Goal: Information Seeking & Learning: Learn about a topic

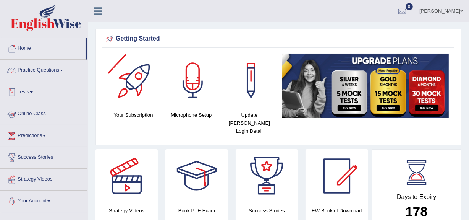
click at [57, 72] on link "Practice Questions" at bounding box center [43, 69] width 87 height 19
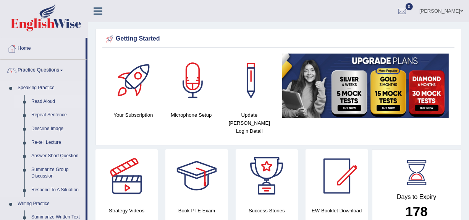
click at [44, 98] on link "Read Aloud" at bounding box center [57, 102] width 58 height 14
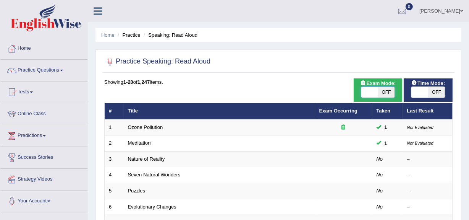
click at [367, 96] on span at bounding box center [369, 92] width 17 height 11
checkbox input "true"
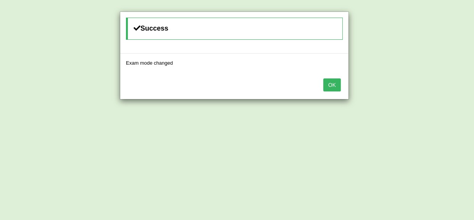
click at [332, 88] on button "OK" at bounding box center [333, 84] width 18 height 13
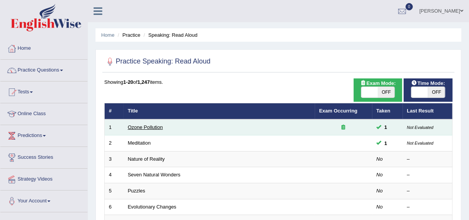
click at [141, 127] on link "Ozone Pollution" at bounding box center [145, 127] width 35 height 6
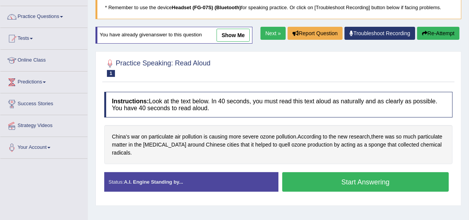
click at [313, 176] on button "Start Answering" at bounding box center [365, 181] width 167 height 19
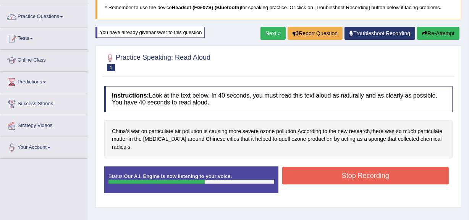
click at [313, 176] on button "Stop Recording" at bounding box center [365, 176] width 167 height 18
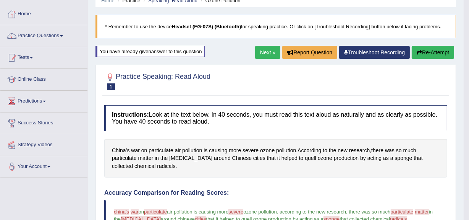
scroll to position [30, 0]
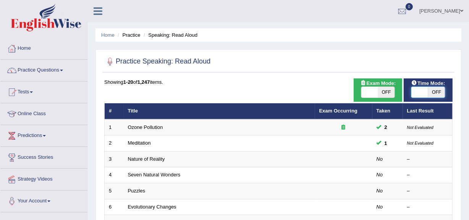
click at [413, 92] on span at bounding box center [419, 92] width 17 height 11
click at [420, 93] on span at bounding box center [419, 92] width 17 height 11
checkbox input "true"
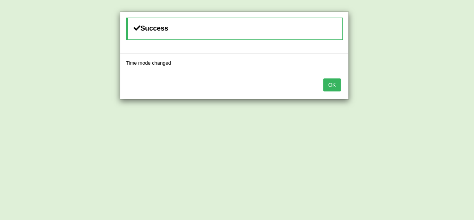
click at [337, 85] on button "OK" at bounding box center [333, 84] width 18 height 13
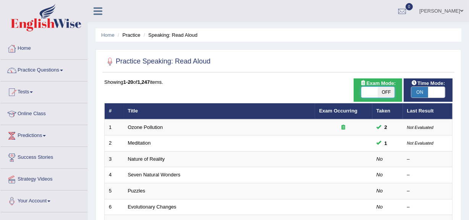
click at [366, 96] on span at bounding box center [369, 92] width 17 height 11
checkbox input "true"
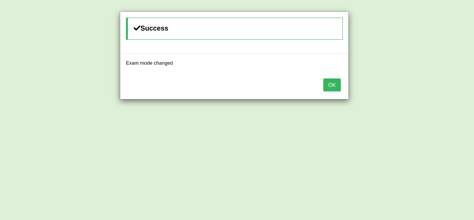
click at [333, 81] on button "OK" at bounding box center [333, 84] width 18 height 13
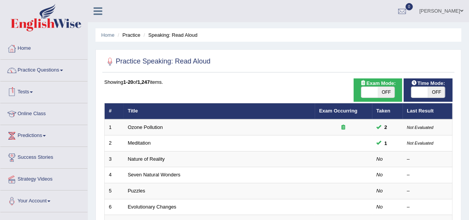
click at [32, 142] on link "Predictions" at bounding box center [43, 134] width 87 height 19
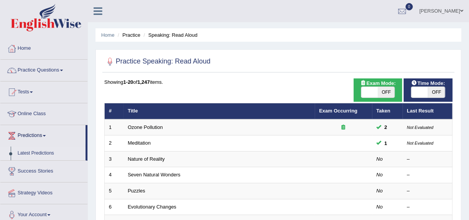
click at [34, 152] on link "Latest Predictions" at bounding box center [49, 153] width 71 height 14
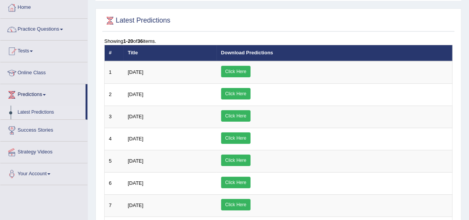
scroll to position [41, 0]
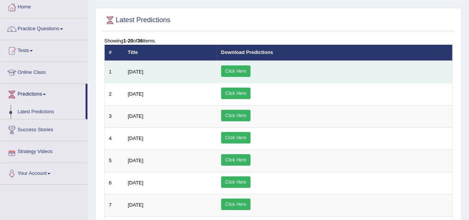
click at [251, 74] on link "Click Here" at bounding box center [235, 70] width 29 height 11
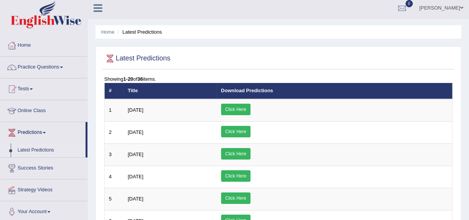
scroll to position [0, 0]
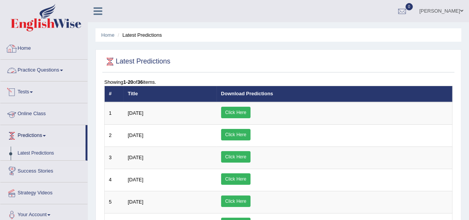
click at [27, 43] on link "Home" at bounding box center [43, 47] width 87 height 19
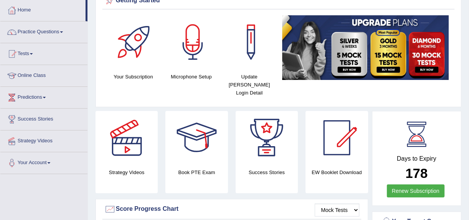
scroll to position [40, 0]
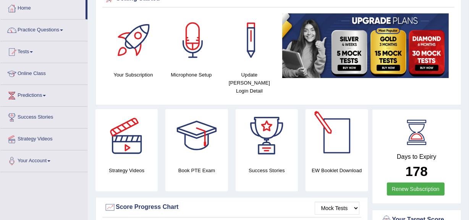
click at [340, 151] on div at bounding box center [336, 135] width 53 height 53
